Goal: Task Accomplishment & Management: Manage account settings

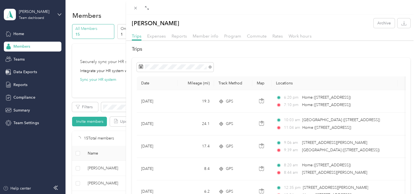
scroll to position [137, 0]
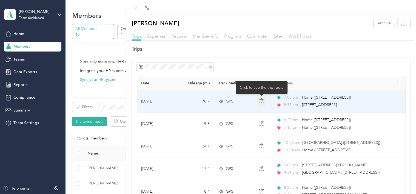
click at [261, 100] on icon "button" at bounding box center [262, 99] width 2 height 3
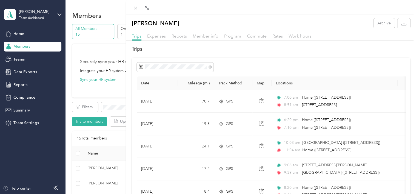
click at [344, 67] on div at bounding box center [271, 67] width 269 height 9
